Goal: Task Accomplishment & Management: Manage account settings

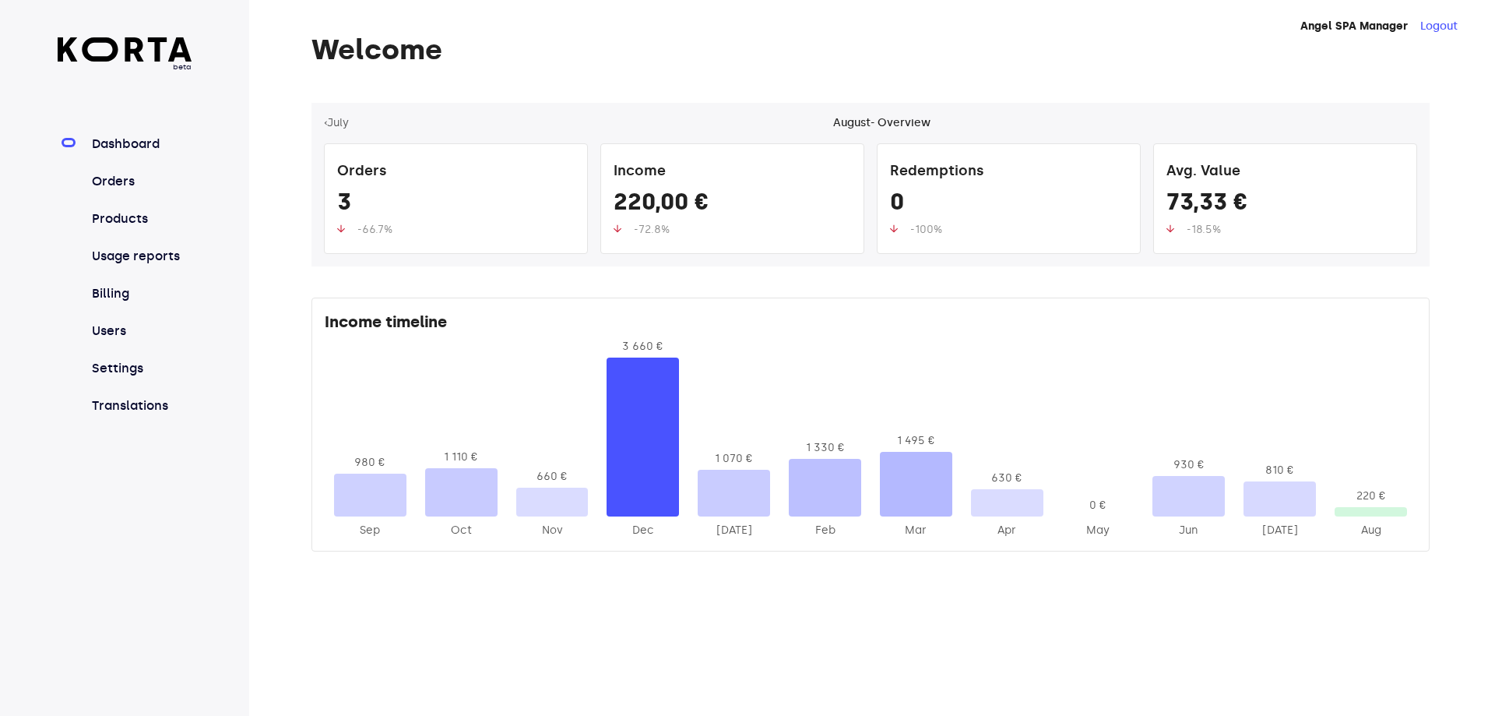
click at [130, 171] on nav "Dashboard Orders Products Usage reports Billing Users Settings Translations" at bounding box center [125, 275] width 135 height 280
click at [112, 181] on link "Orders" at bounding box center [141, 181] width 104 height 19
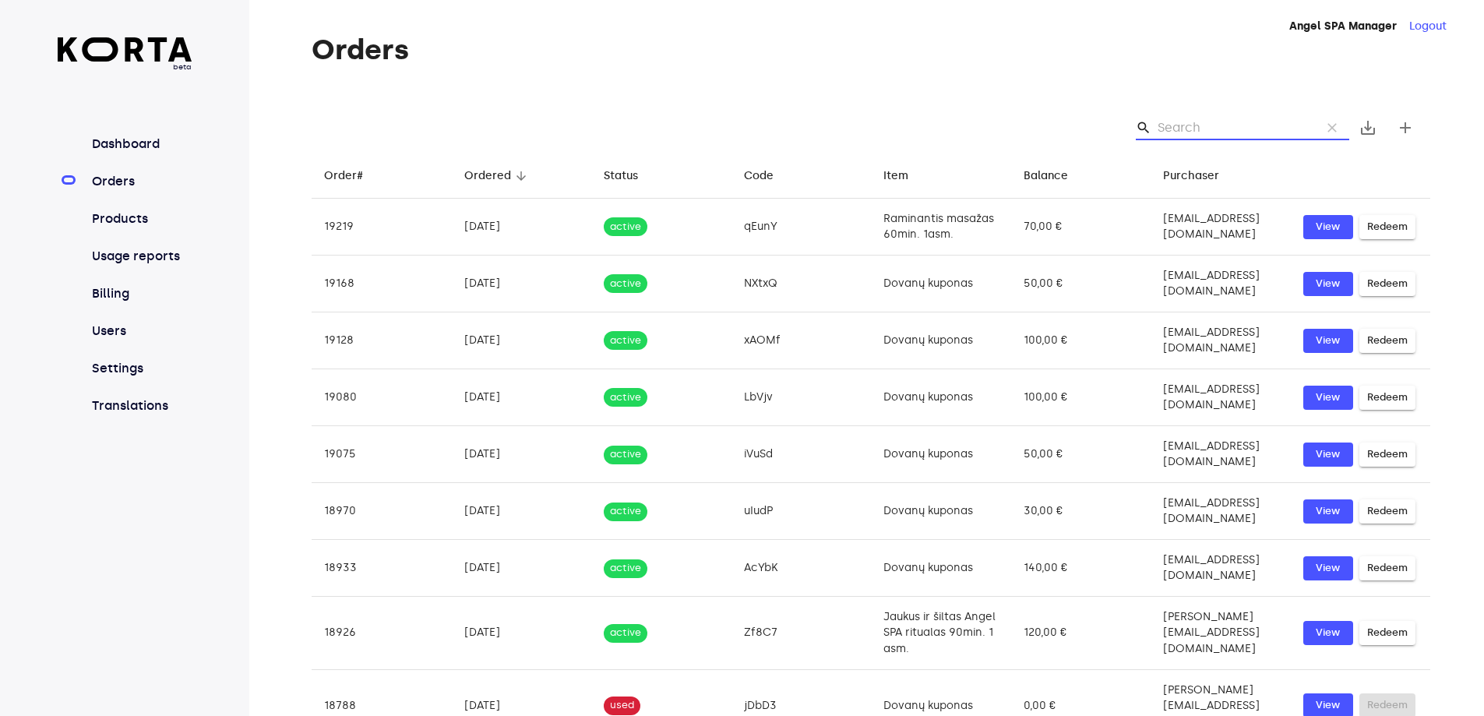
click at [1204, 122] on input "Search" at bounding box center [1232, 127] width 151 height 25
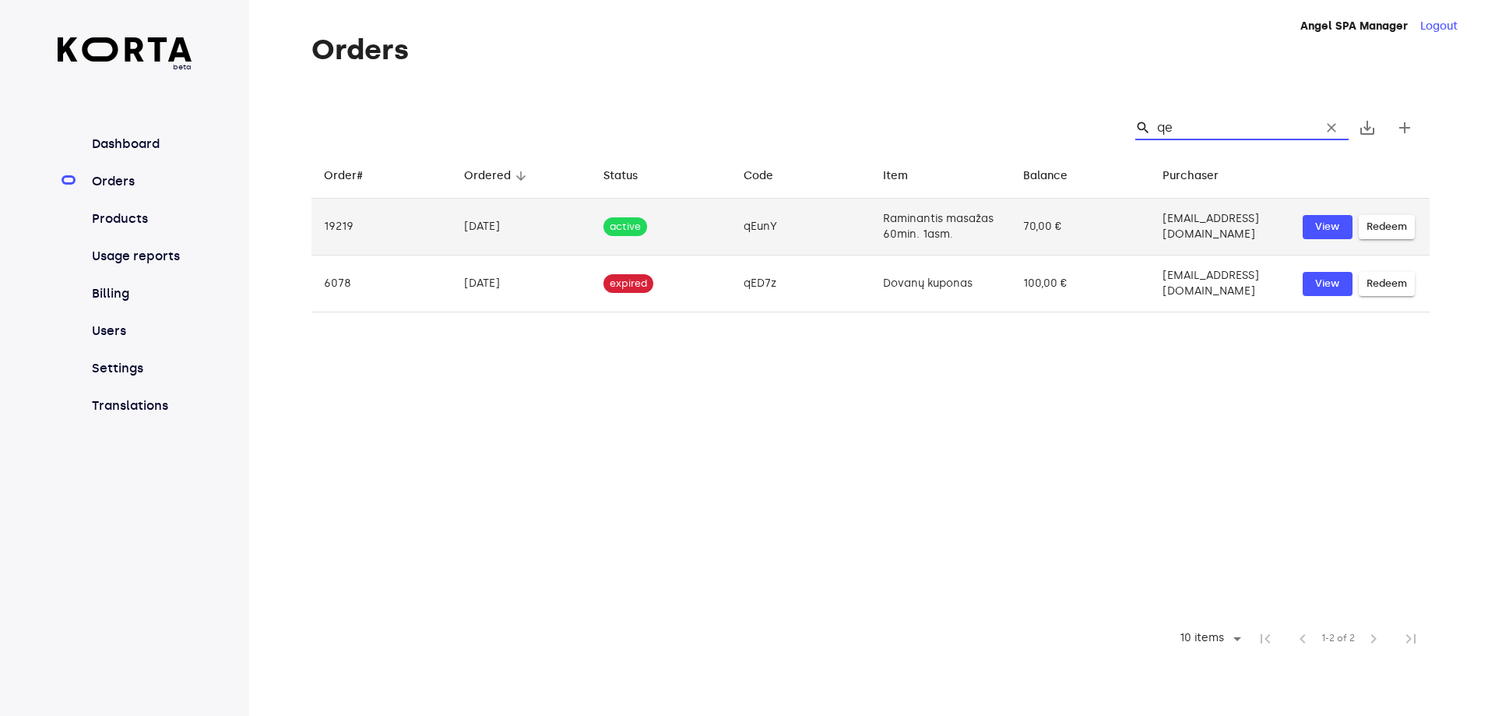
type input "qe"
click at [794, 241] on td "qEunY" at bounding box center [801, 227] width 140 height 57
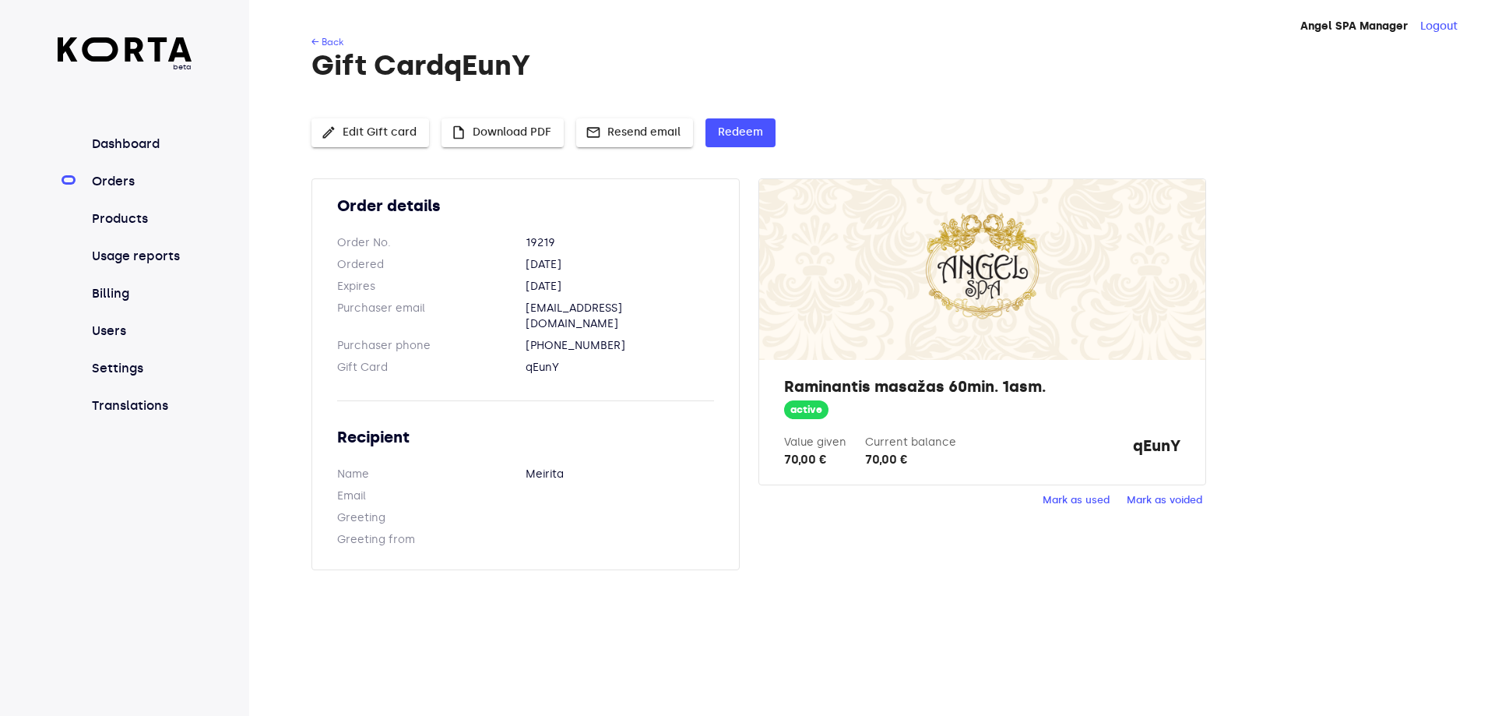
click at [1072, 499] on span "Mark as used" at bounding box center [1076, 500] width 67 height 18
